Goal: Task Accomplishment & Management: Use online tool/utility

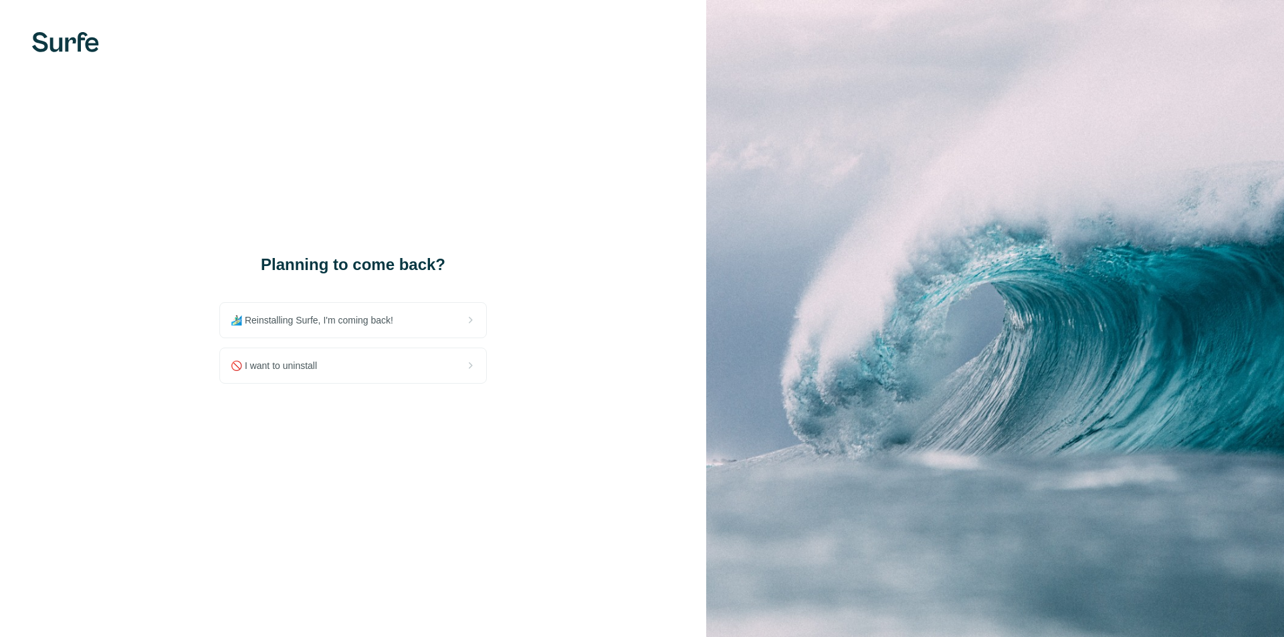
click at [346, 330] on div "🏄🏻‍♂️ Reinstalling Surfe, I'm coming back!" at bounding box center [353, 320] width 266 height 35
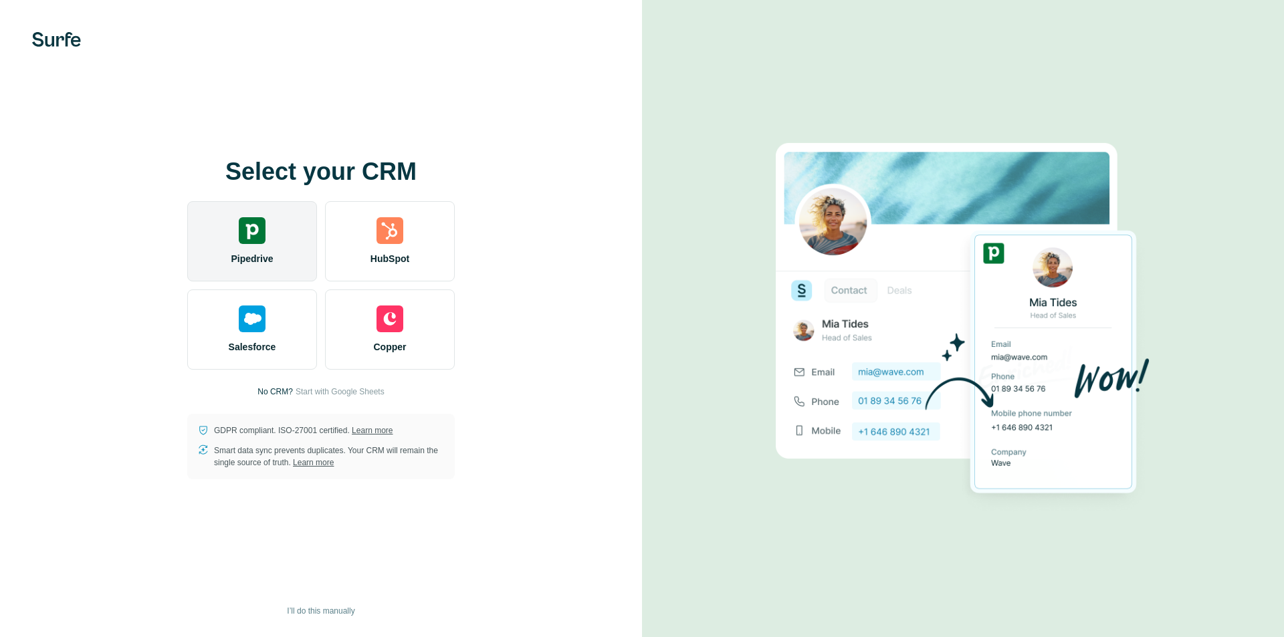
click at [277, 238] on div "Pipedrive" at bounding box center [252, 241] width 130 height 80
